Goal: Find specific page/section: Find specific page/section

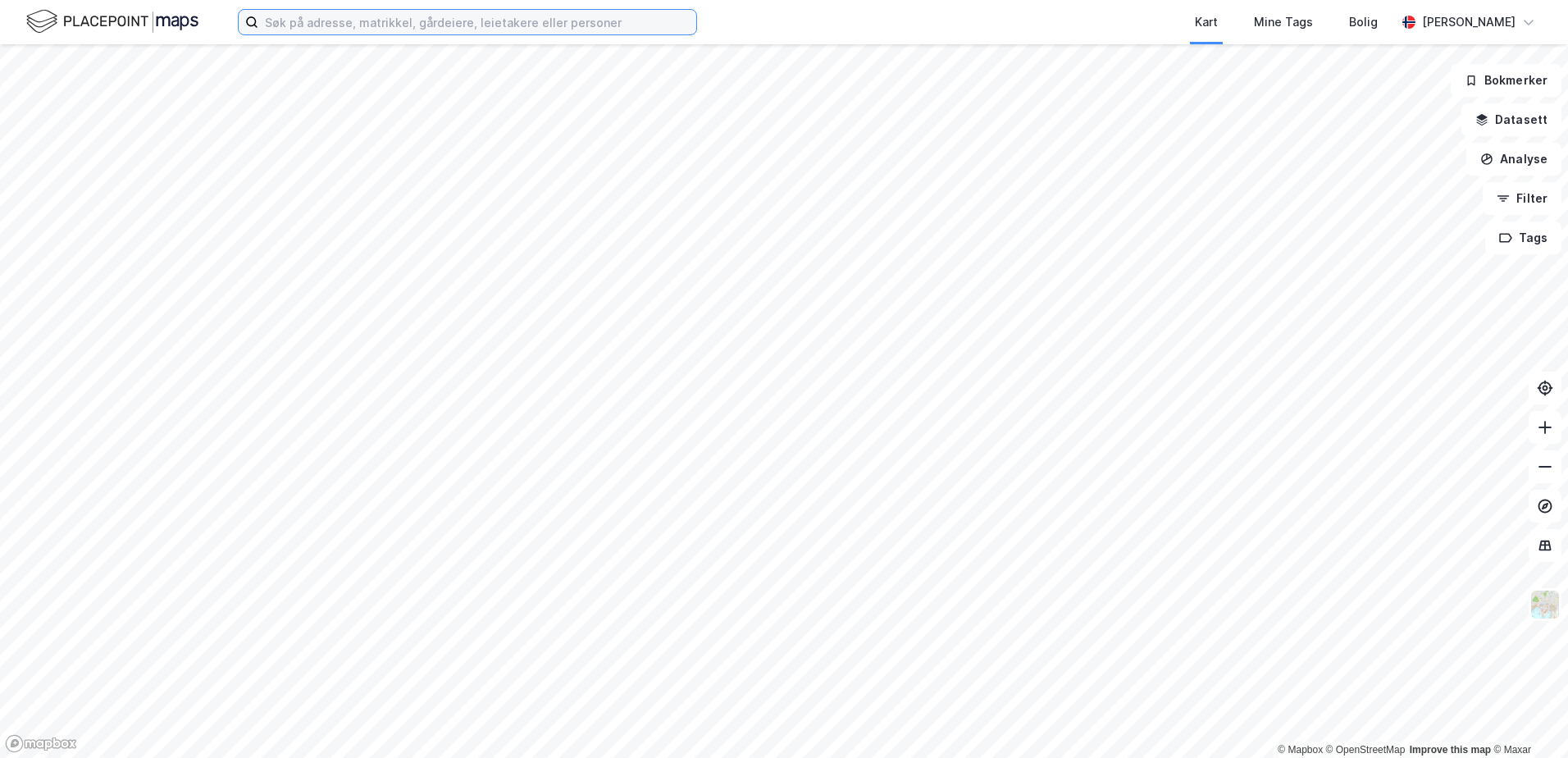
click at [274, 19] on input at bounding box center [477, 22] width 438 height 24
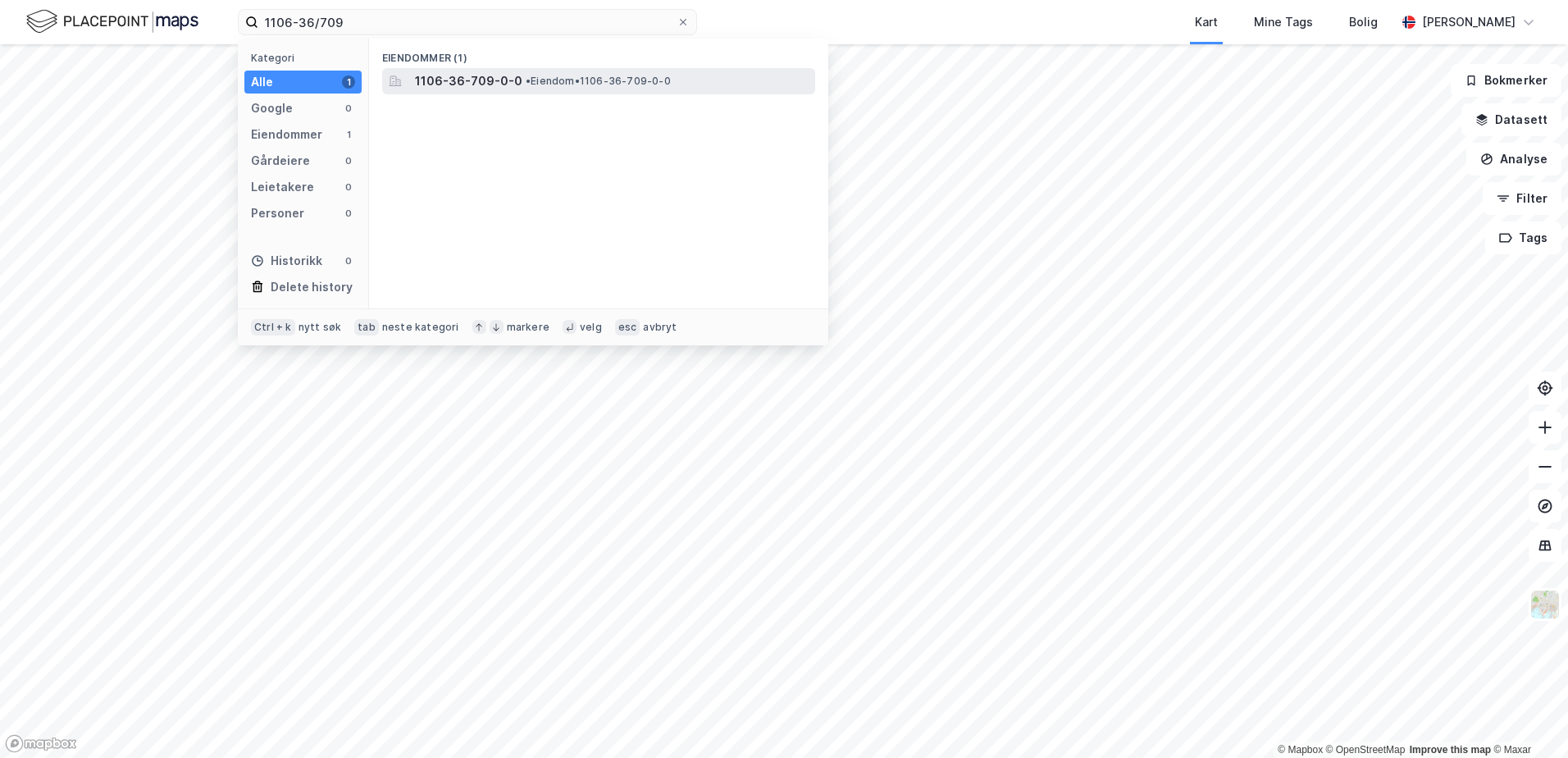
click at [499, 84] on span "1106-36-709-0-0" at bounding box center [468, 80] width 107 height 19
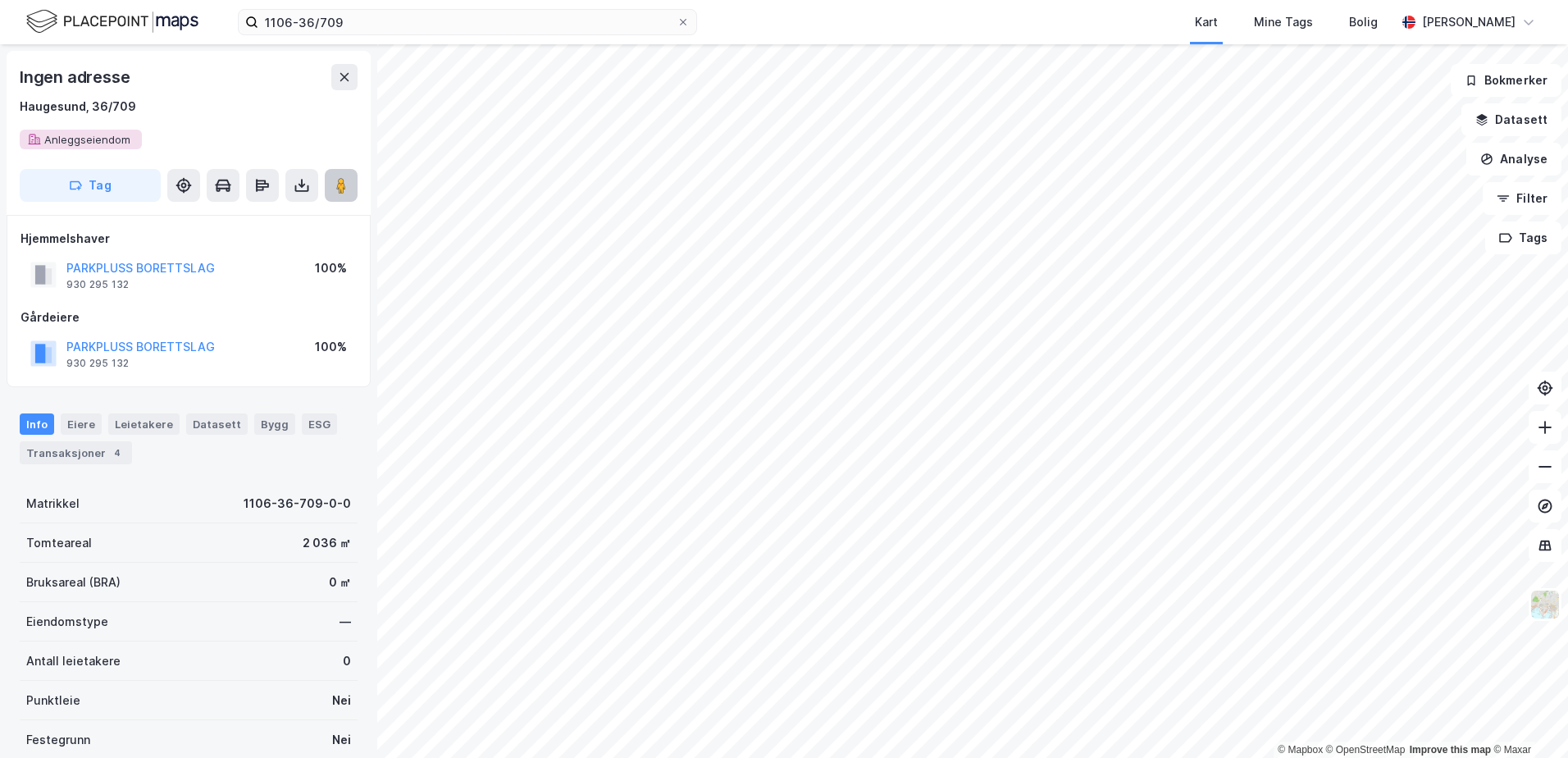
click at [349, 186] on icon at bounding box center [341, 185] width 17 height 17
click at [346, 188] on image at bounding box center [341, 185] width 10 height 17
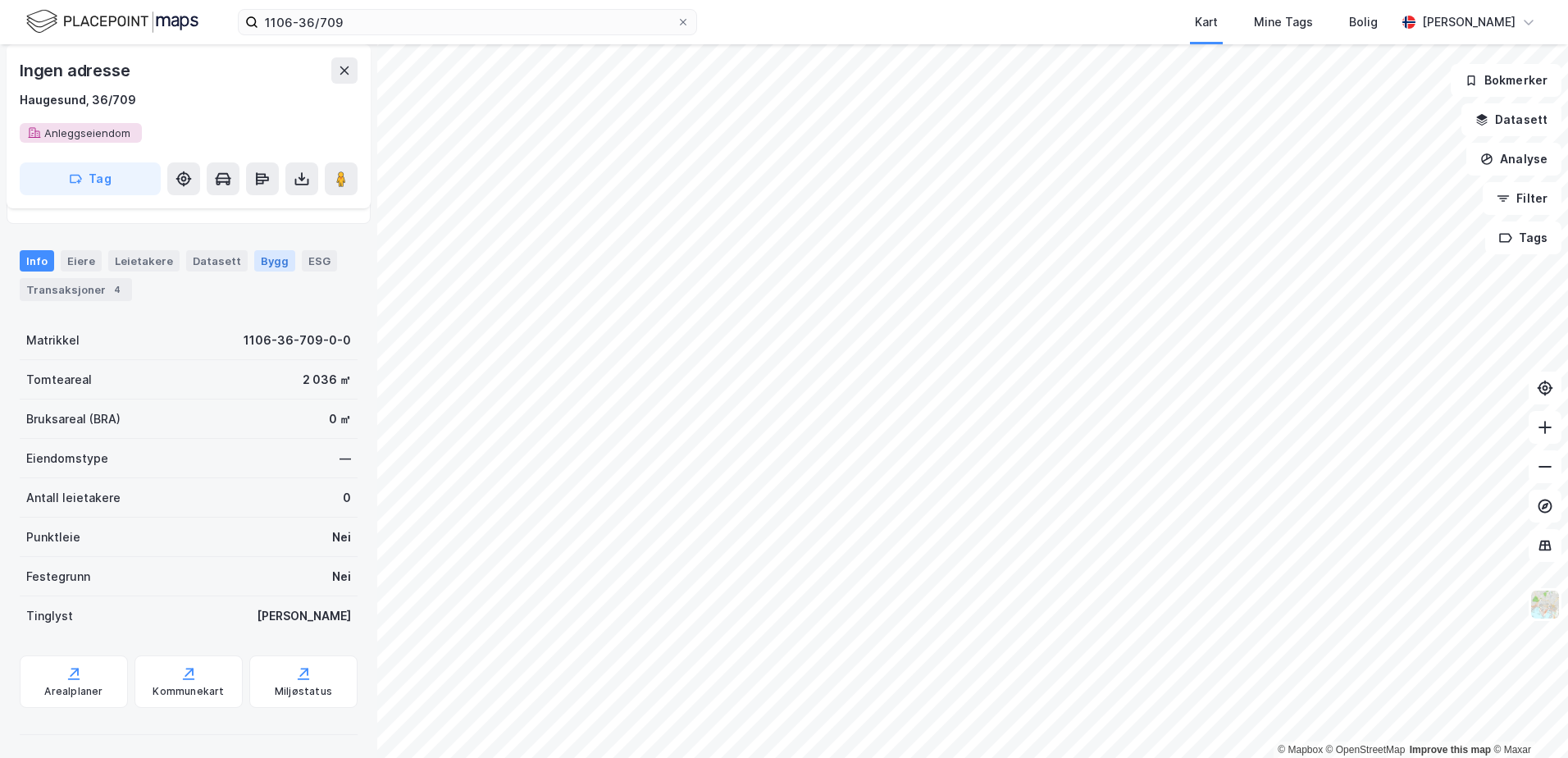
scroll to position [167, 0]
click at [337, 180] on image at bounding box center [341, 179] width 10 height 17
click at [344, 185] on image at bounding box center [341, 179] width 10 height 17
click at [336, 181] on icon at bounding box center [341, 179] width 17 height 17
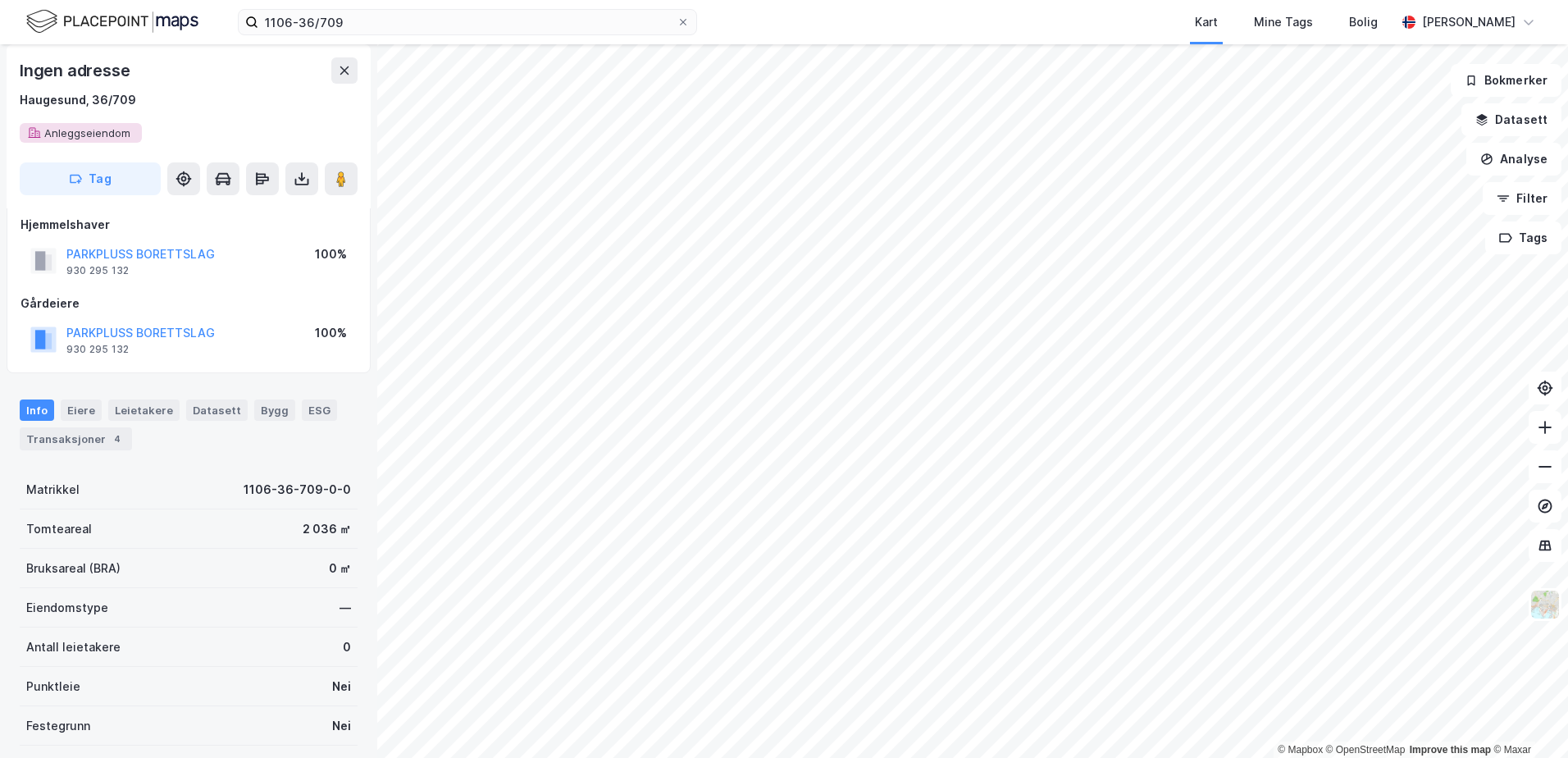
scroll to position [0, 0]
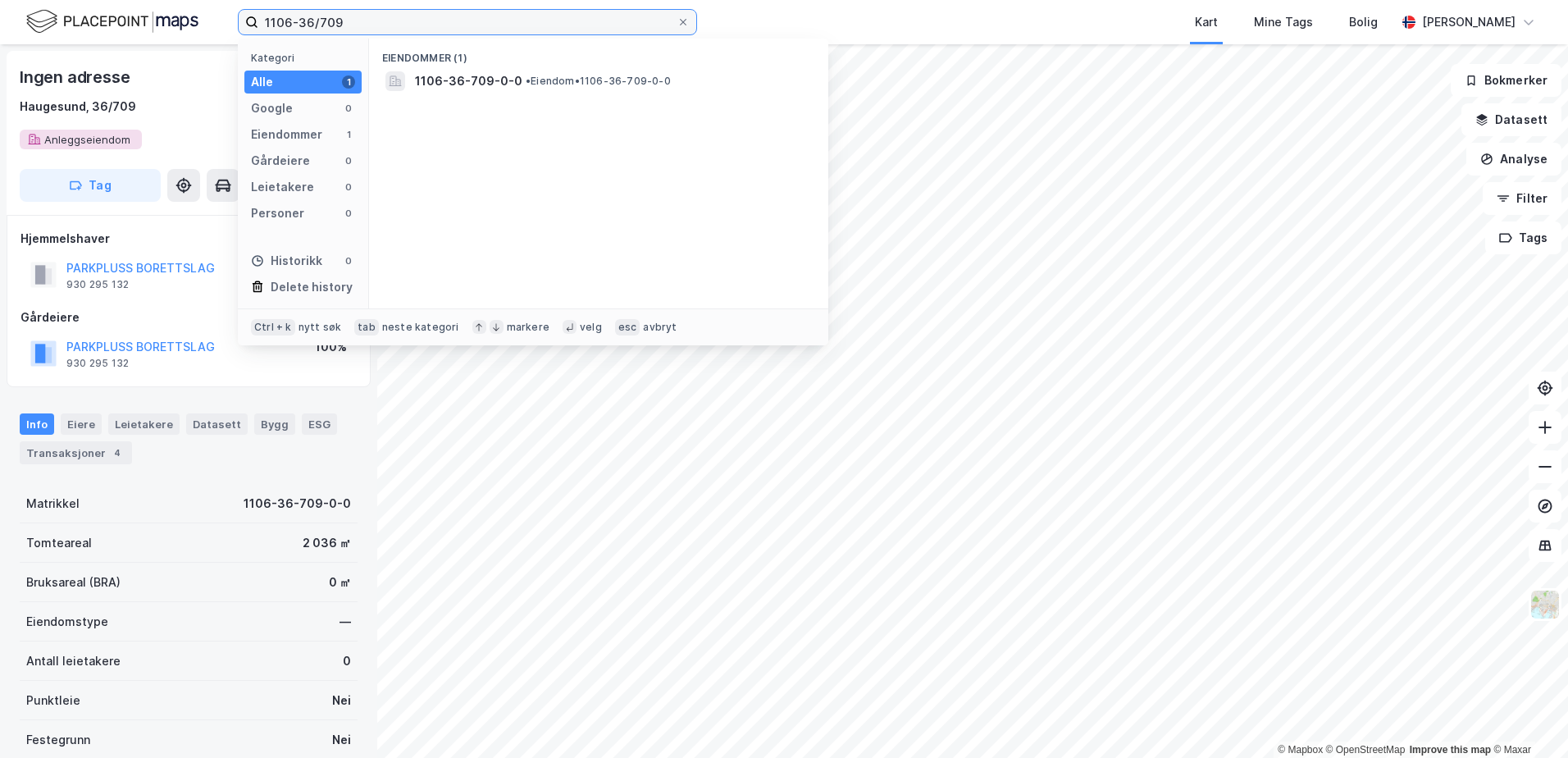
drag, startPoint x: 340, startPoint y: 19, endPoint x: 328, endPoint y: 23, distance: 12.6
click at [328, 23] on input "1106-36/709" at bounding box center [467, 22] width 418 height 24
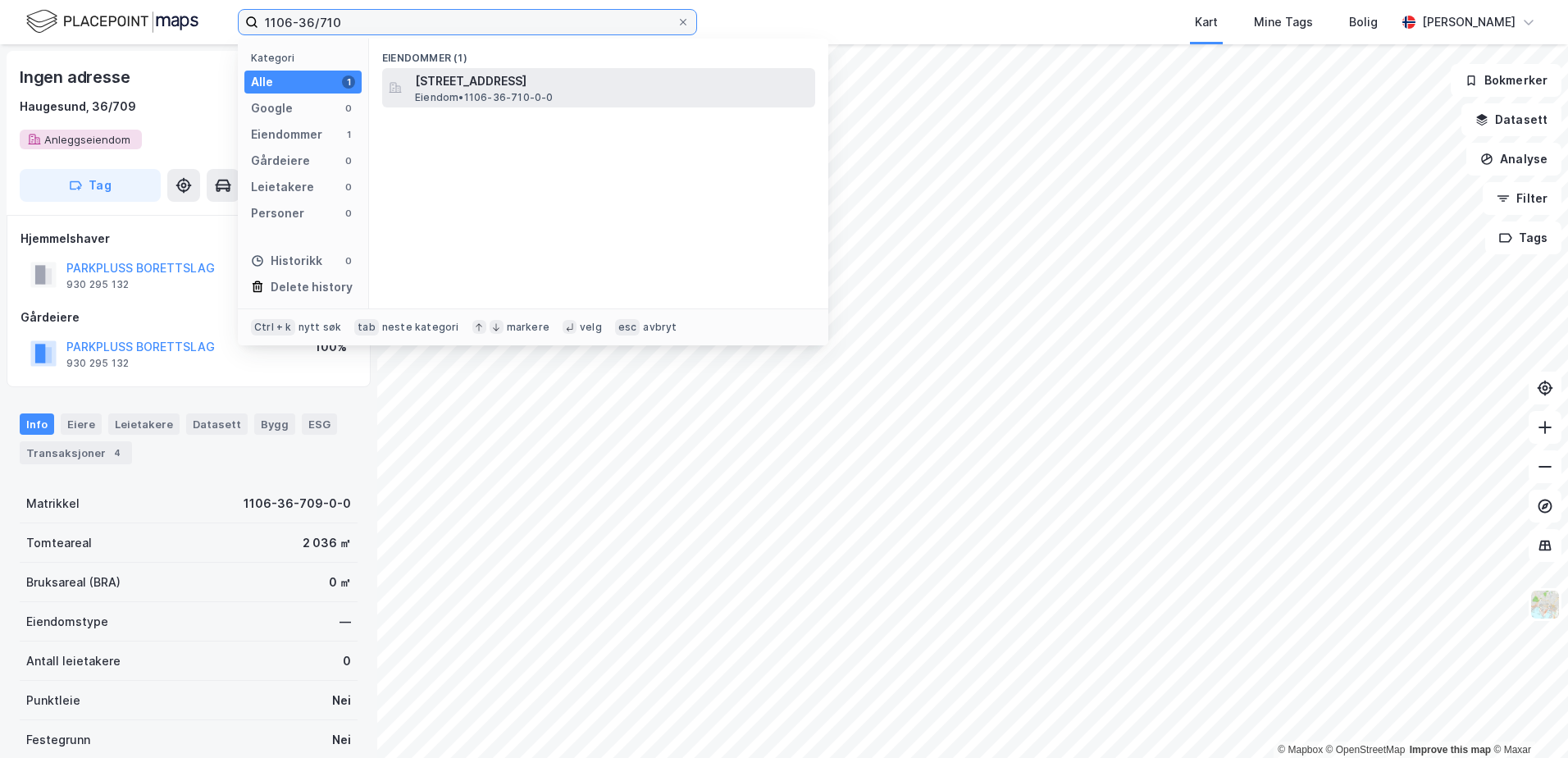
type input "1106-36/710"
click at [510, 89] on span "[STREET_ADDRESS]" at bounding box center [612, 80] width 394 height 19
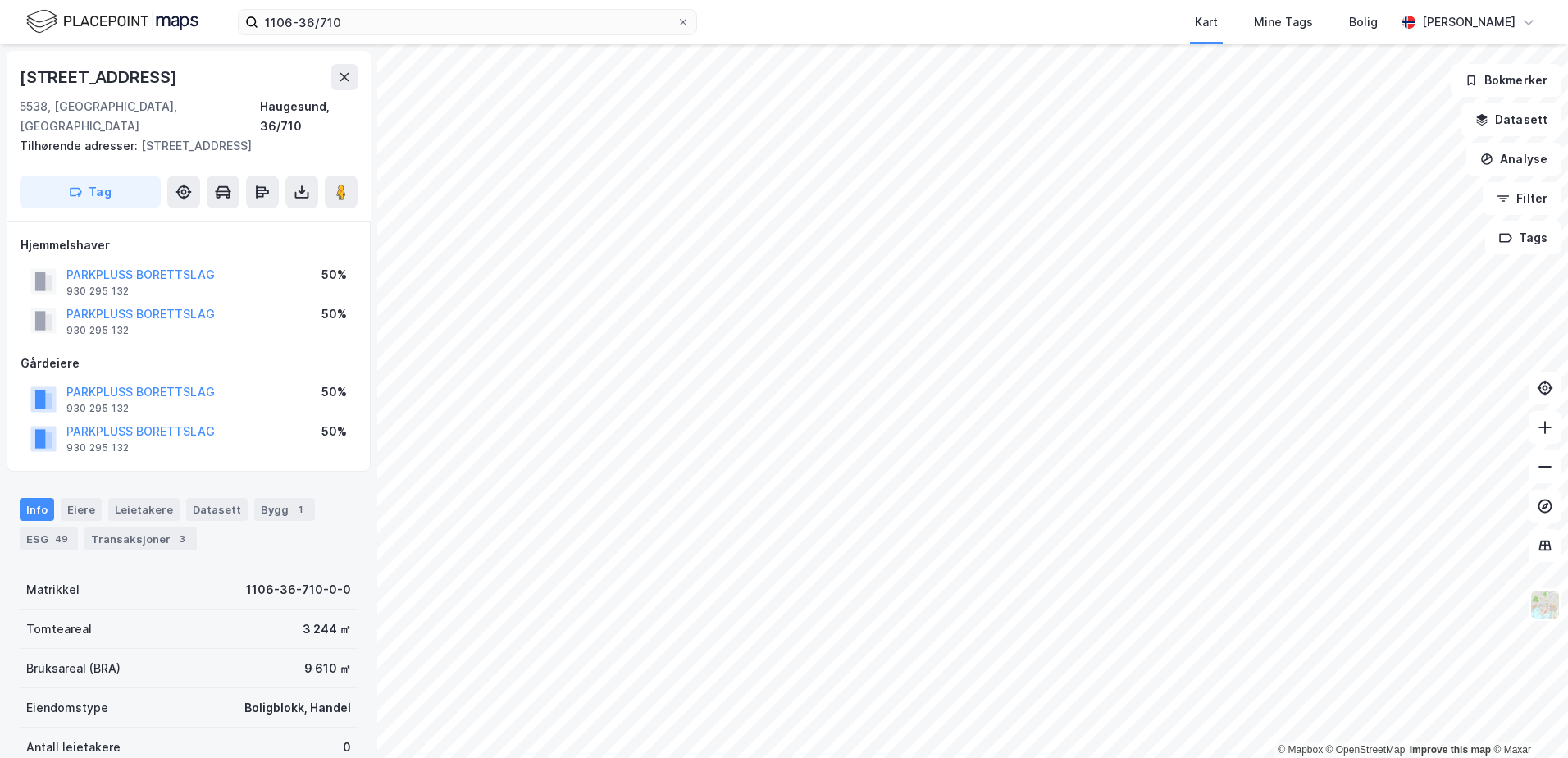
scroll to position [2, 0]
